Goal: Navigation & Orientation: Find specific page/section

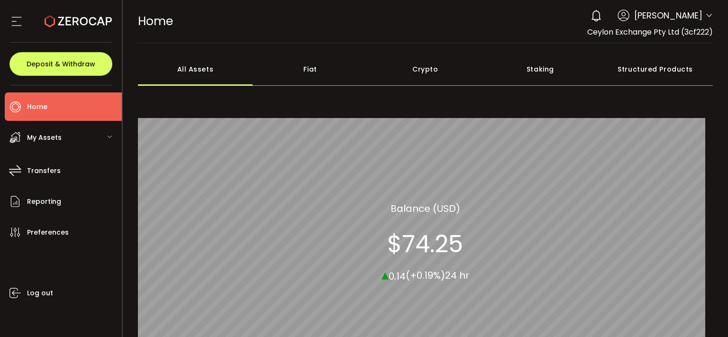
click at [64, 149] on div "My Assets" at bounding box center [63, 137] width 117 height 28
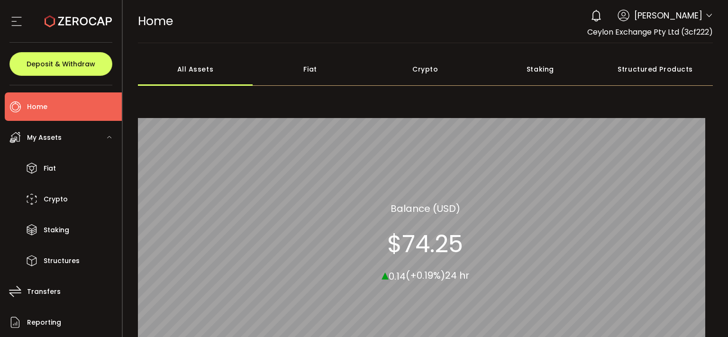
click at [69, 143] on div "My Assets" at bounding box center [63, 137] width 117 height 28
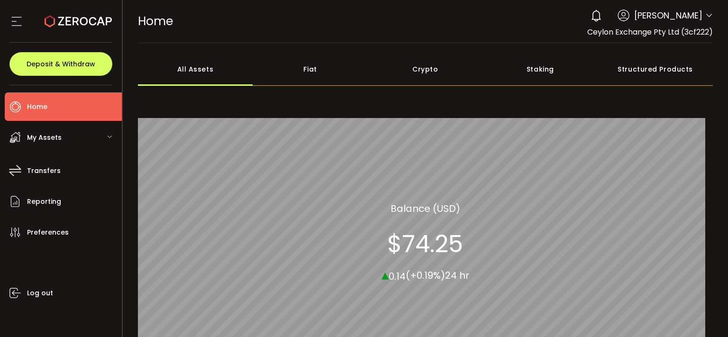
click at [71, 134] on div "My Assets" at bounding box center [63, 137] width 117 height 28
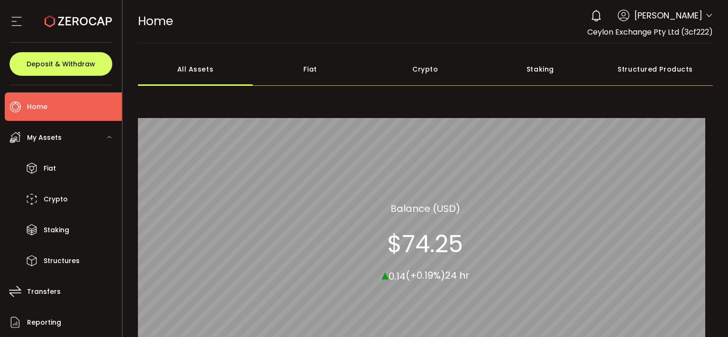
click at [48, 135] on span "My Assets" at bounding box center [44, 138] width 35 height 14
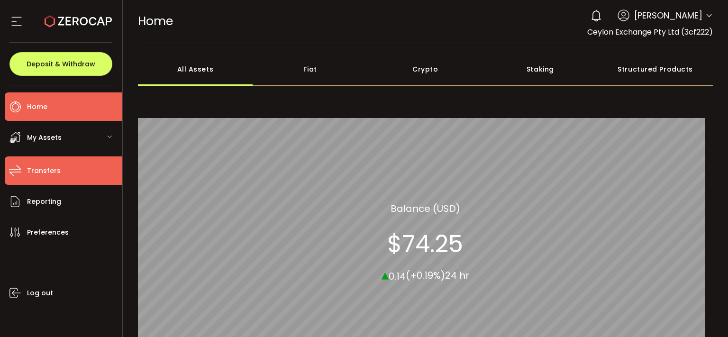
click at [41, 180] on li "Transfers" at bounding box center [63, 170] width 117 height 28
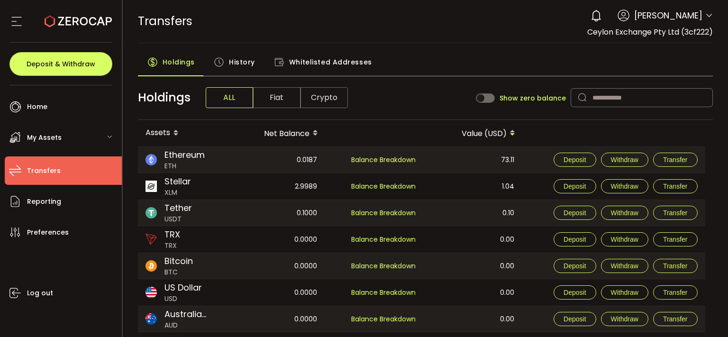
click at [67, 146] on div "My Assets" at bounding box center [63, 137] width 117 height 28
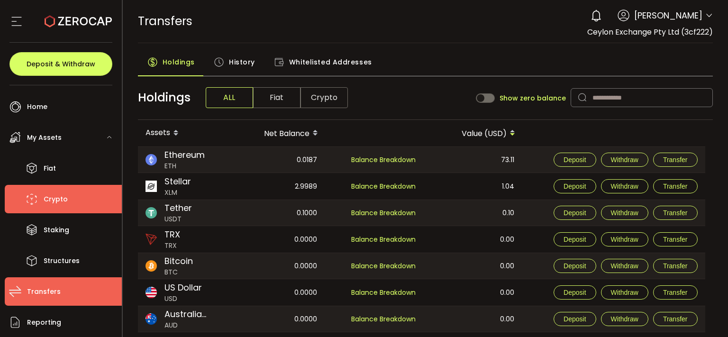
click at [65, 190] on li "Crypto" at bounding box center [63, 199] width 117 height 28
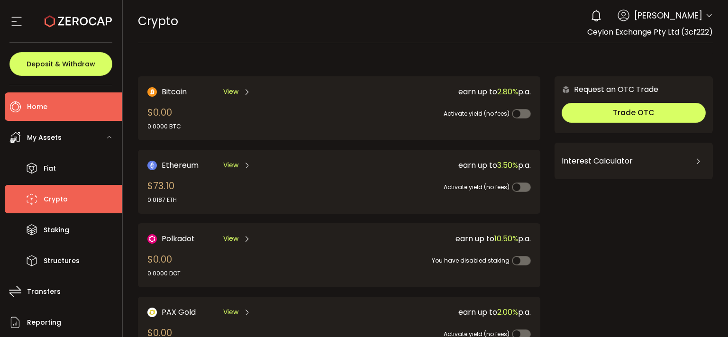
click at [33, 110] on span "Home" at bounding box center [37, 107] width 20 height 14
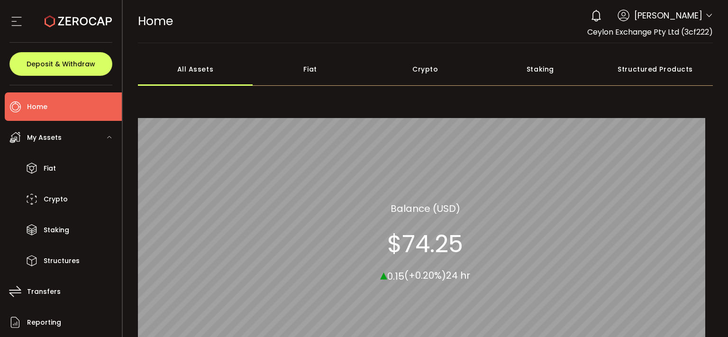
click at [20, 22] on icon at bounding box center [16, 21] width 14 height 14
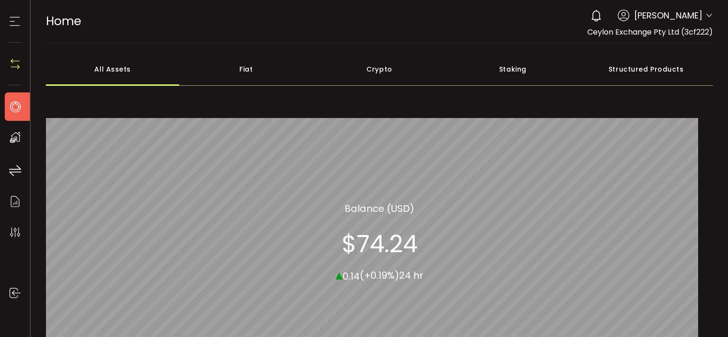
click at [20, 22] on icon at bounding box center [15, 21] width 14 height 14
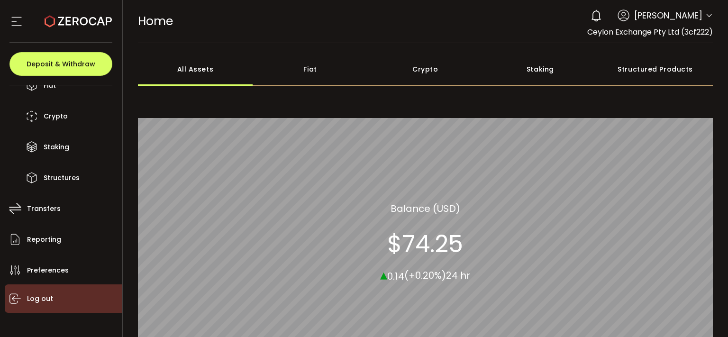
scroll to position [89, 0]
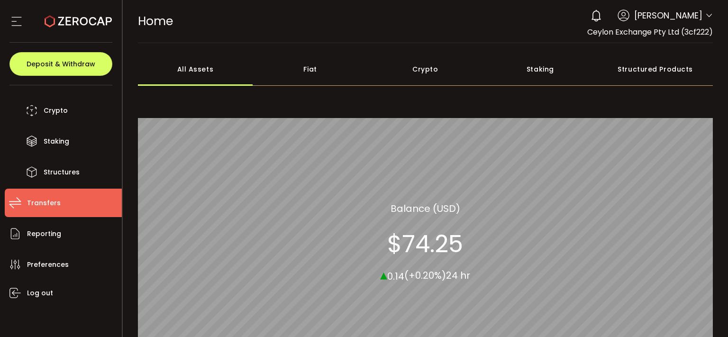
click at [45, 198] on span "Transfers" at bounding box center [44, 203] width 34 height 14
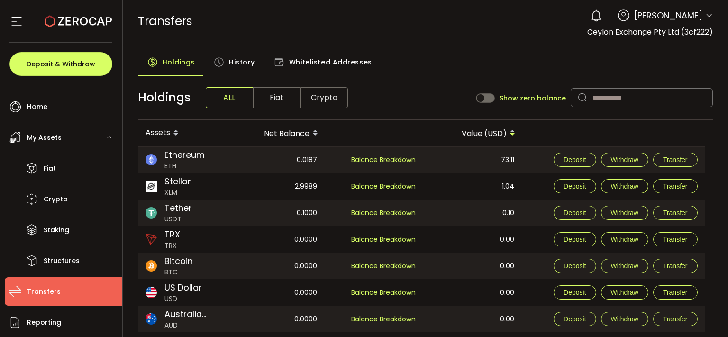
click at [97, 139] on div "My Assets" at bounding box center [63, 137] width 117 height 28
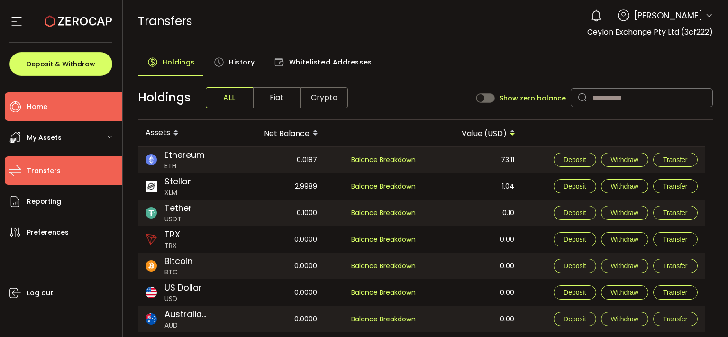
click at [41, 98] on li "Home" at bounding box center [63, 106] width 117 height 28
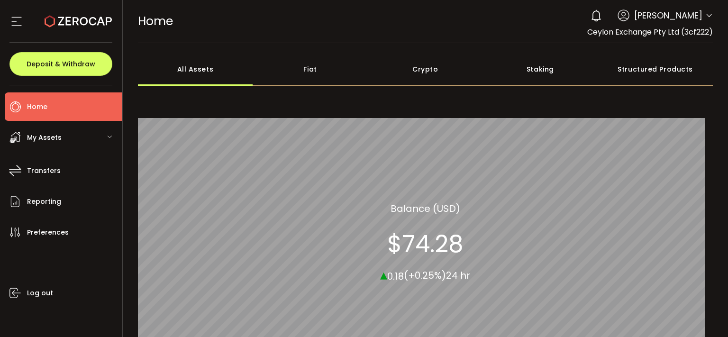
click at [14, 18] on icon at bounding box center [16, 21] width 14 height 14
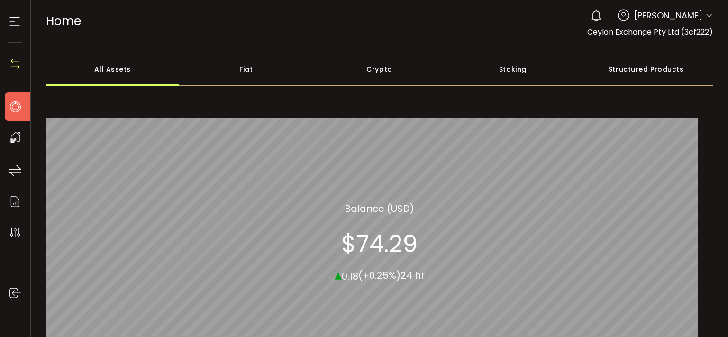
click at [340, 69] on div "Crypto" at bounding box center [379, 69] width 133 height 33
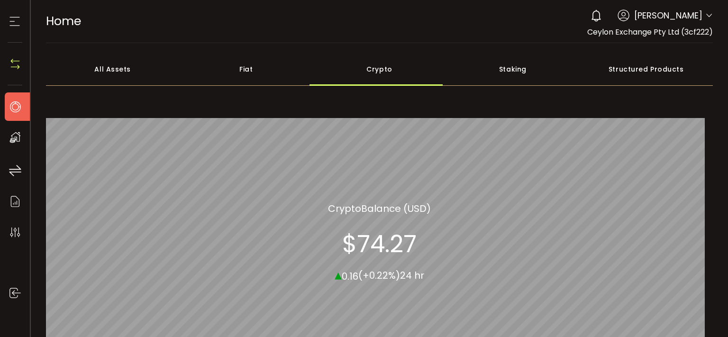
click at [265, 68] on div "Fiat" at bounding box center [245, 69] width 133 height 33
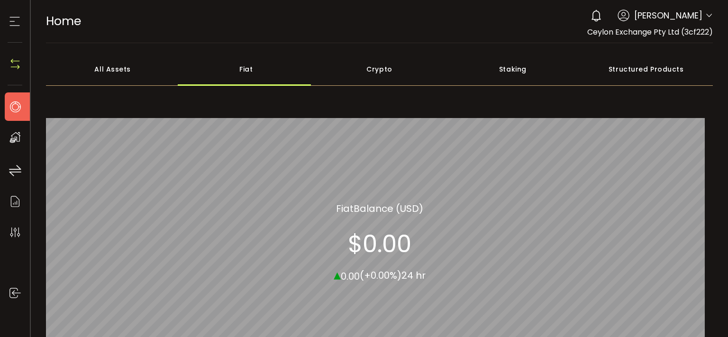
click at [104, 62] on div "All Assets" at bounding box center [112, 69] width 133 height 33
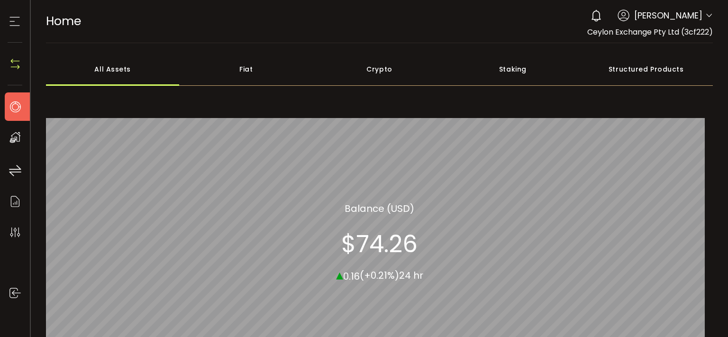
click at [12, 63] on img at bounding box center [15, 64] width 14 height 14
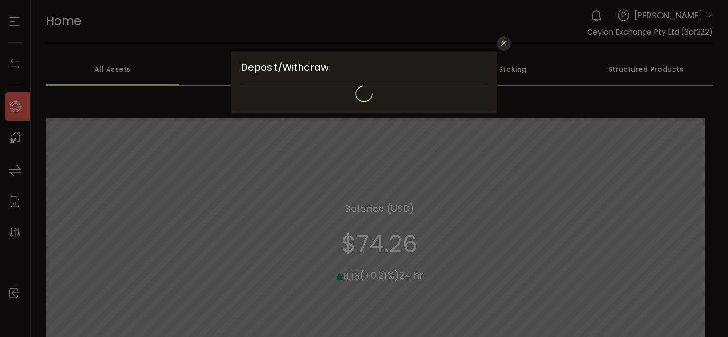
type input "**********"
type input "*******"
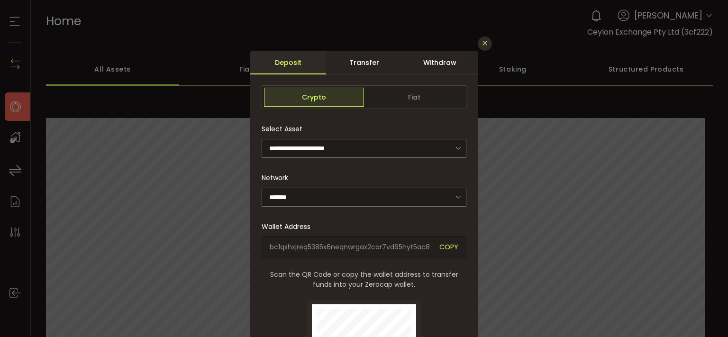
click at [485, 42] on button "Close" at bounding box center [485, 43] width 14 height 14
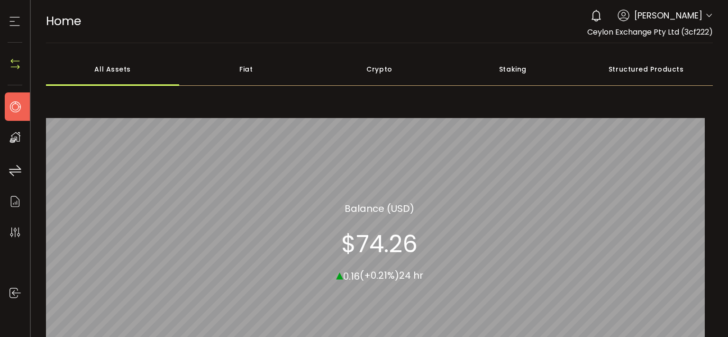
click at [13, 25] on icon at bounding box center [15, 21] width 14 height 14
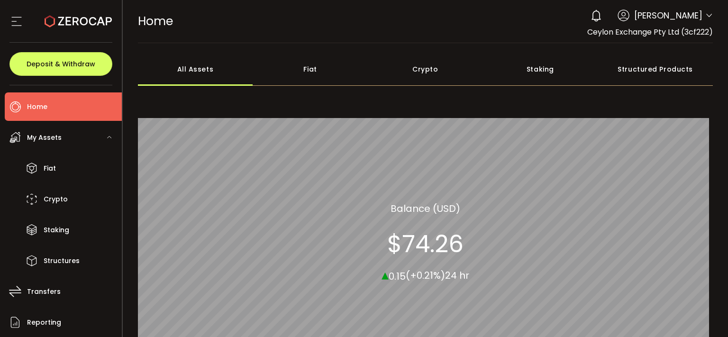
click at [105, 135] on div "My Assets" at bounding box center [63, 137] width 117 height 28
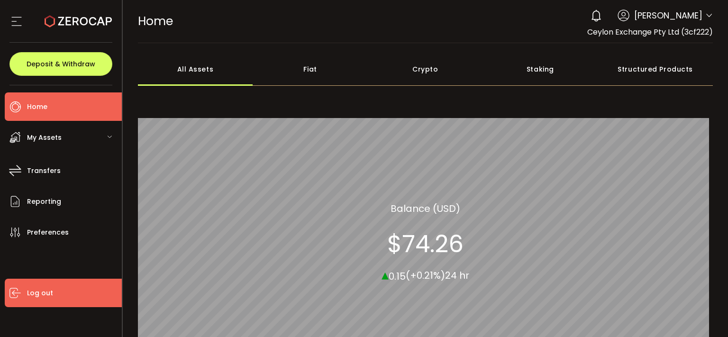
click at [45, 297] on span "Log out" at bounding box center [40, 293] width 26 height 14
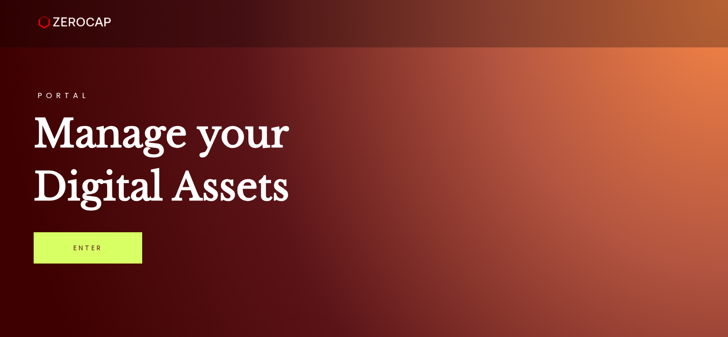
click at [82, 245] on link "Enter" at bounding box center [88, 247] width 109 height 31
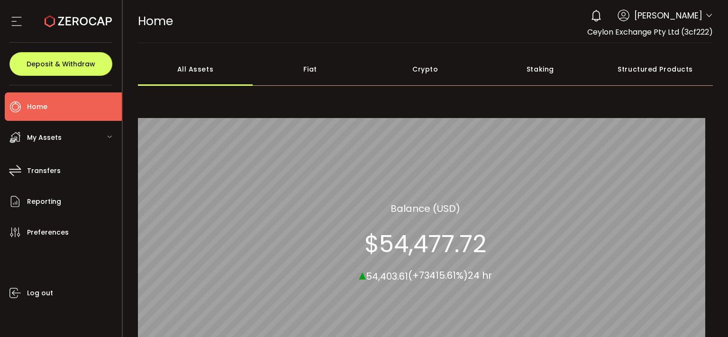
click at [53, 143] on span "My Assets" at bounding box center [44, 138] width 35 height 14
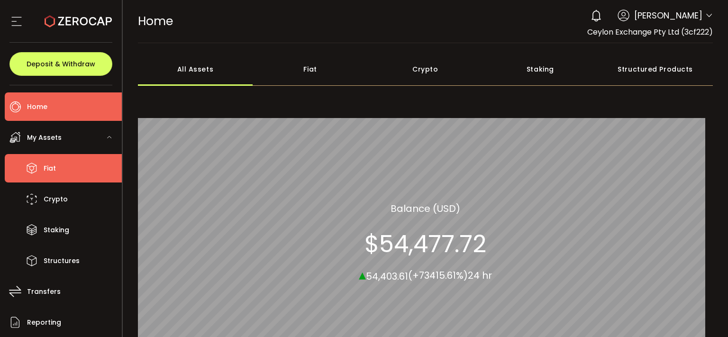
click at [46, 179] on li "Fiat" at bounding box center [63, 168] width 117 height 28
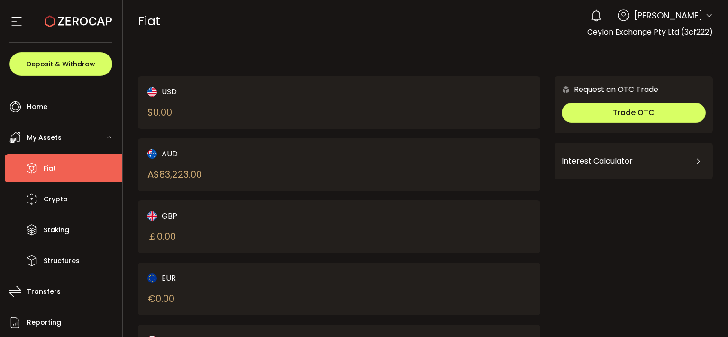
click at [16, 20] on icon at bounding box center [16, 21] width 14 height 14
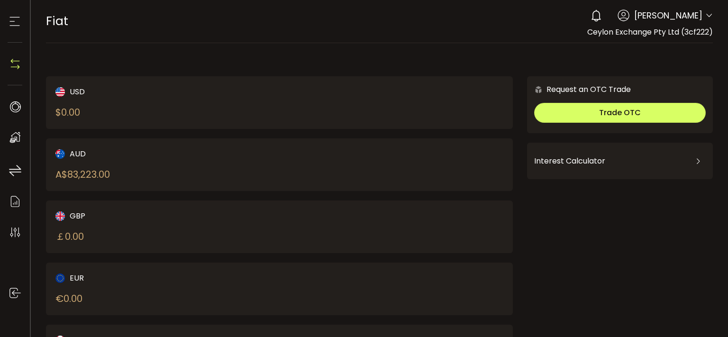
click at [705, 15] on icon at bounding box center [709, 16] width 8 height 8
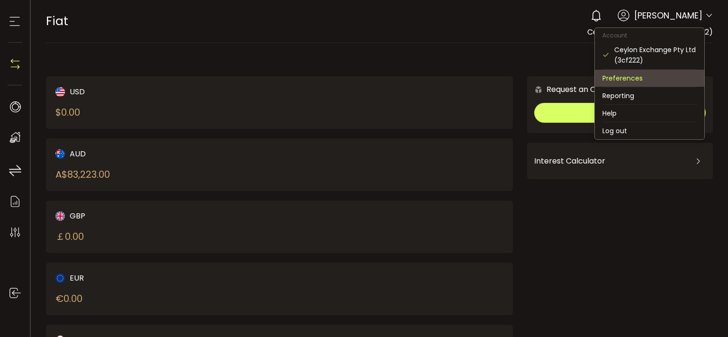
click at [620, 78] on li "Preferences" at bounding box center [649, 78] width 109 height 17
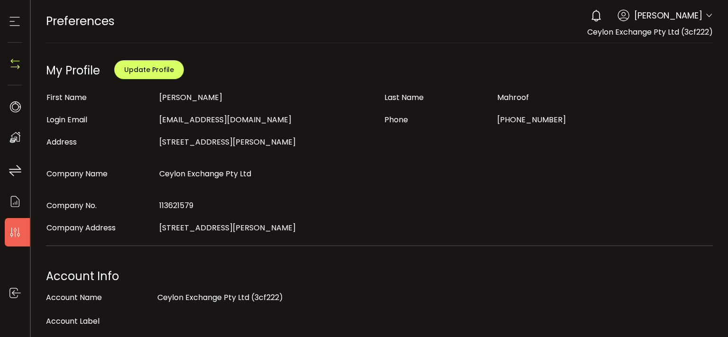
click at [20, 138] on icon at bounding box center [15, 137] width 14 height 14
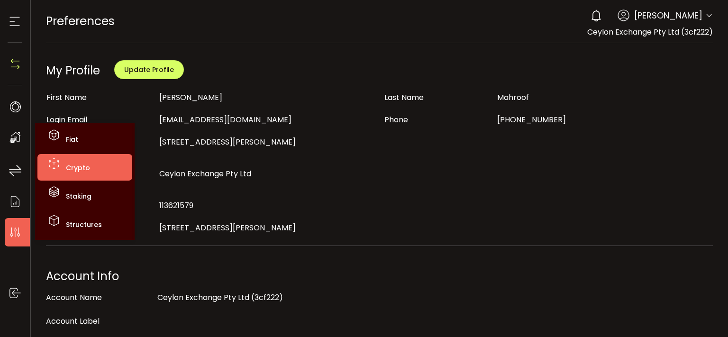
click at [72, 168] on span "Crypto" at bounding box center [78, 167] width 24 height 9
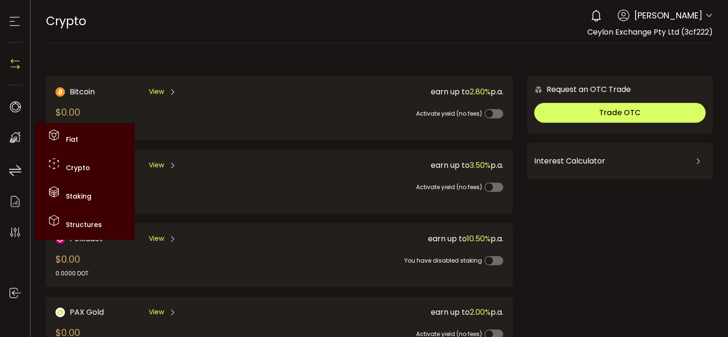
click at [9, 137] on icon at bounding box center [15, 137] width 14 height 14
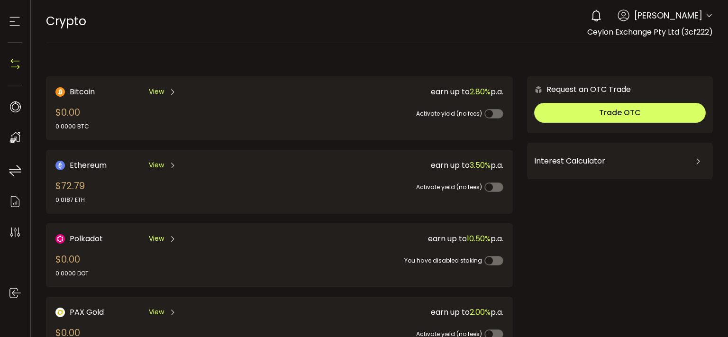
click at [9, 67] on img at bounding box center [15, 64] width 14 height 14
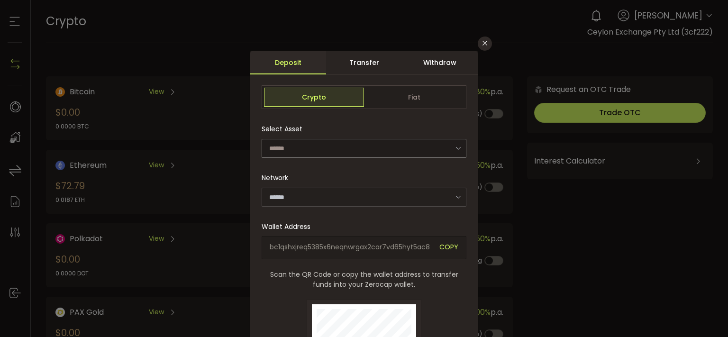
type input "**********"
click at [19, 63] on div "**********" at bounding box center [364, 168] width 728 height 337
type input "*******"
click at [484, 47] on icon "Close" at bounding box center [485, 43] width 8 height 8
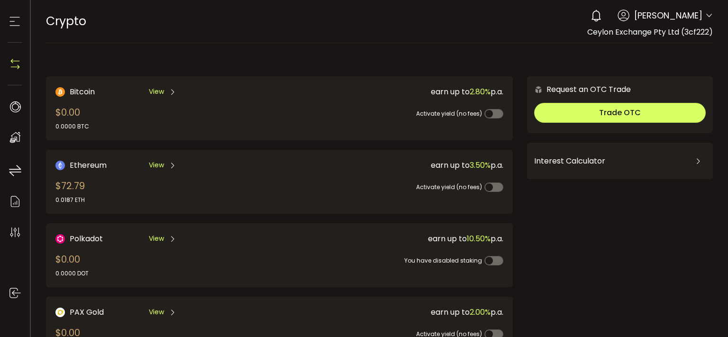
click at [17, 24] on icon at bounding box center [15, 21] width 14 height 14
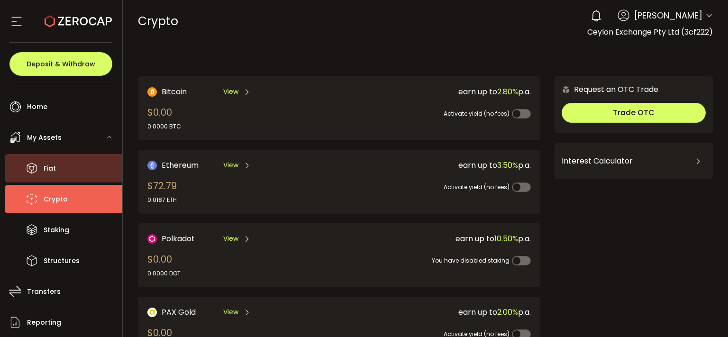
scroll to position [89, 0]
